Goal: Find contact information: Find contact information

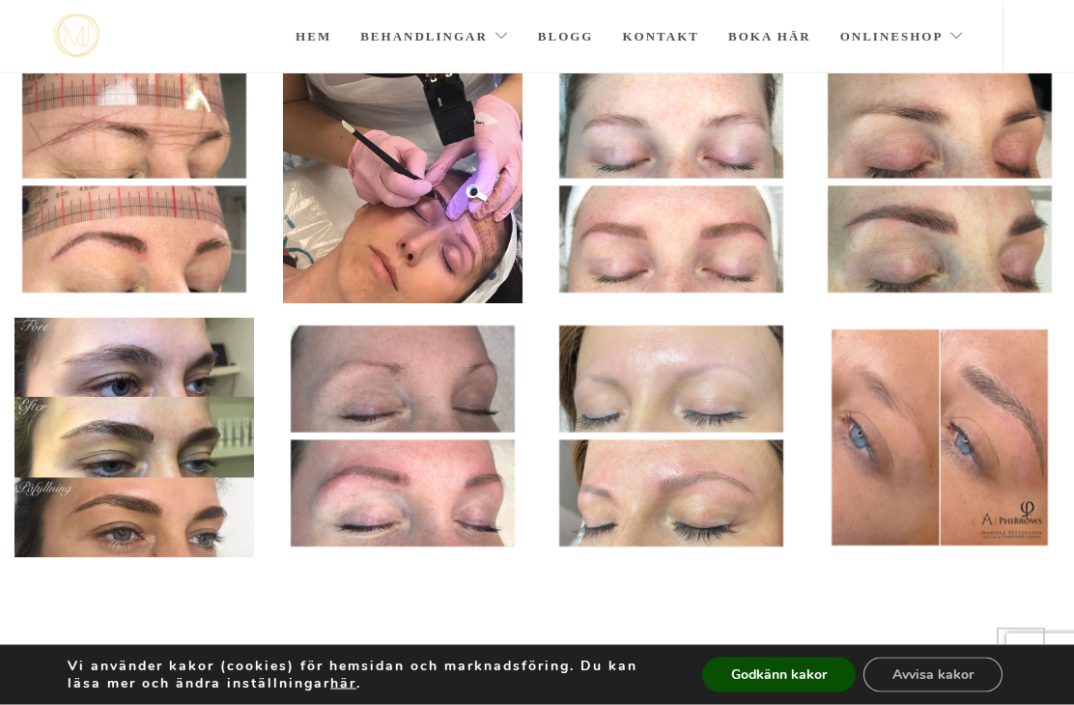
scroll to position [708, 0]
click at [941, 693] on button "Avvisa kakor" at bounding box center [933, 675] width 139 height 35
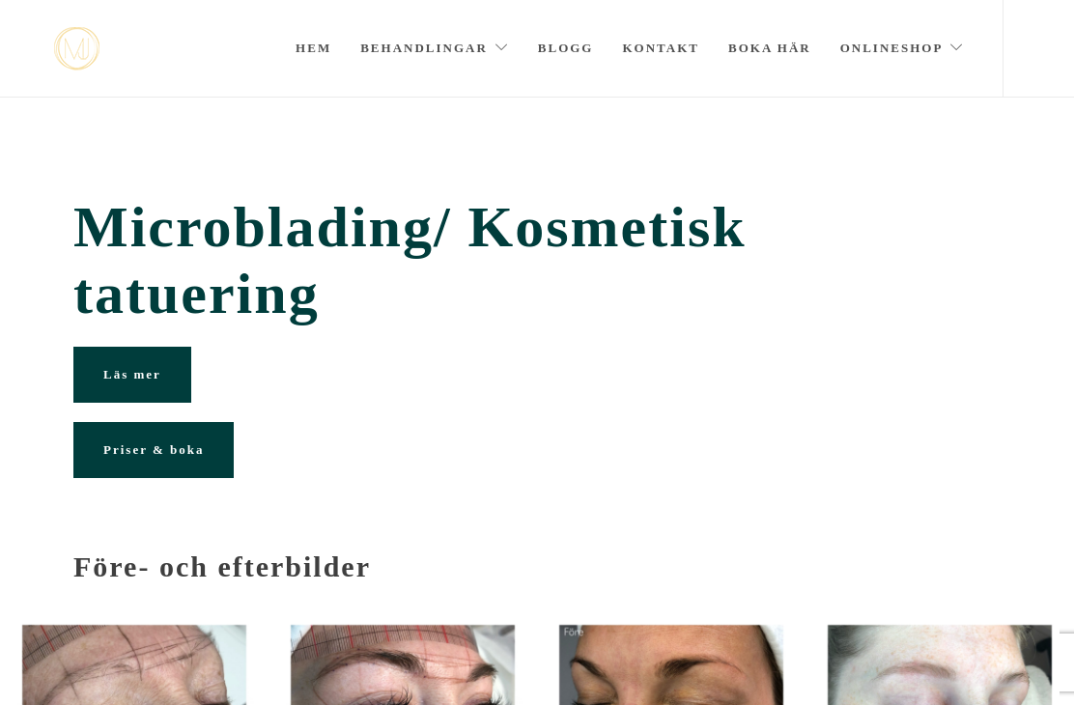
click at [656, 45] on link "Kontakt" at bounding box center [660, 48] width 77 height 97
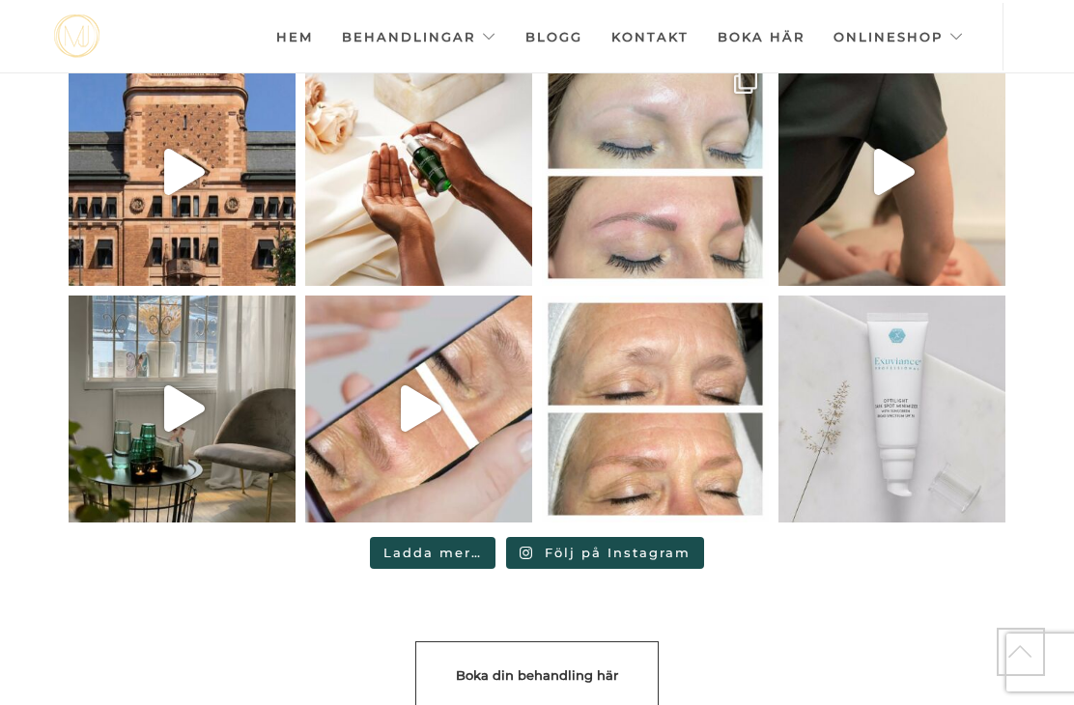
scroll to position [4714, 0]
